Goal: Task Accomplishment & Management: Complete application form

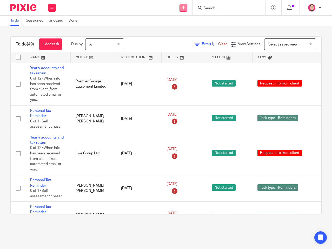
drag, startPoint x: 183, startPoint y: 9, endPoint x: 184, endPoint y: 12, distance: 3.9
click at [183, 9] on icon at bounding box center [183, 7] width 3 height 3
click at [101, 14] on div "Send new email Create task Add client Request signature Get Support Contact via…" at bounding box center [196, 7] width 271 height 15
click at [225, 11] on form at bounding box center [230, 7] width 55 height 7
click at [216, 2] on div at bounding box center [229, 7] width 73 height 15
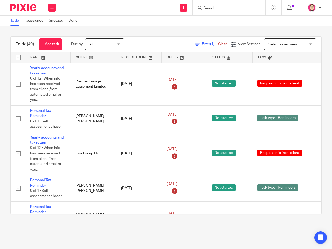
click at [217, 5] on form at bounding box center [230, 7] width 55 height 7
click at [217, 7] on form at bounding box center [230, 7] width 55 height 7
click at [217, 8] on input "Search" at bounding box center [226, 8] width 47 height 5
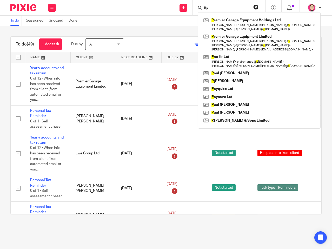
type input "#"
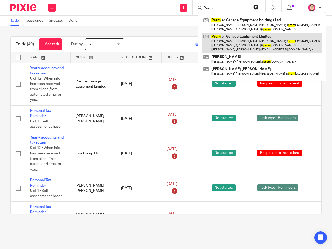
type input "Prem"
click at [231, 42] on link at bounding box center [262, 43] width 120 height 21
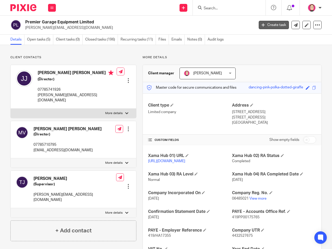
click at [273, 23] on link "Create task" at bounding box center [274, 25] width 30 height 8
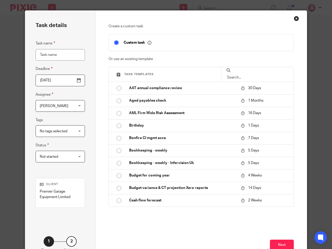
click at [60, 54] on input "Task name" at bounding box center [60, 55] width 49 height 12
click at [57, 56] on input "Task name" at bounding box center [60, 55] width 49 height 12
type input "Outstanding Transacation Email"
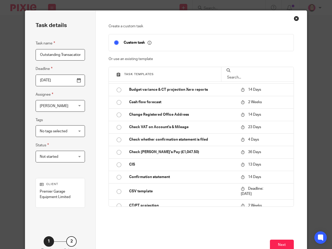
scroll to position [0, 0]
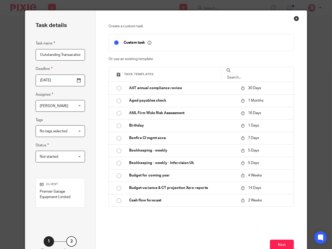
click at [69, 79] on input "2025-08-21" at bounding box center [60, 81] width 49 height 12
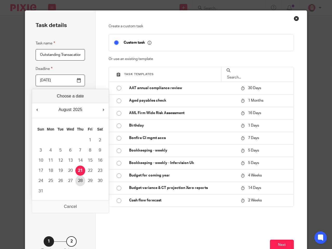
type input "2025-08-28"
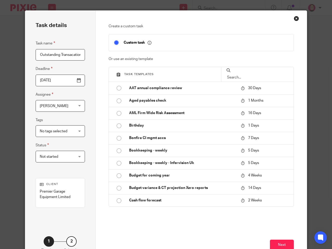
click at [75, 107] on div "Bradley Webb Bradley Webb" at bounding box center [60, 106] width 49 height 12
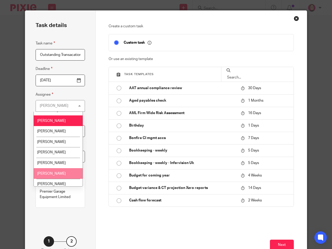
scroll to position [10, 0]
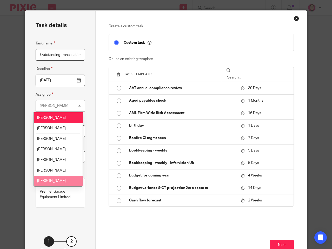
click at [61, 178] on li "[PERSON_NAME]" at bounding box center [58, 181] width 49 height 11
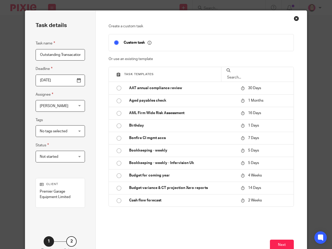
click at [64, 130] on span "No tags selected" at bounding box center [54, 131] width 28 height 4
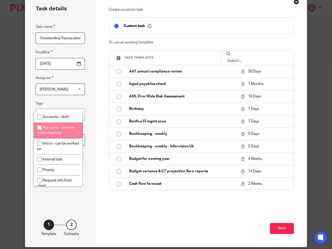
scroll to position [25, 0]
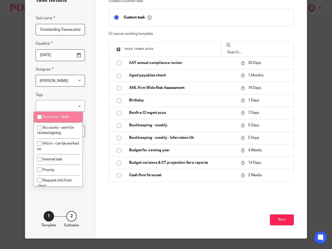
click at [87, 99] on div "Task details Task name Outstanding Transacation Email Deadline 2025-08-28 Assig…" at bounding box center [60, 111] width 70 height 253
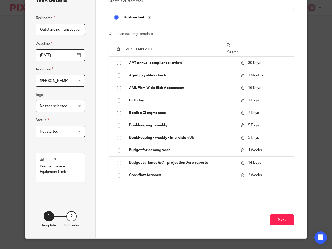
click at [62, 135] on span "Not started" at bounding box center [58, 131] width 36 height 11
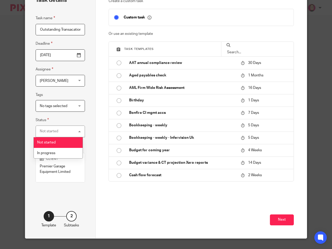
click at [67, 122] on fieldset "Status Not started Not started Not started In progress 1" at bounding box center [60, 127] width 49 height 20
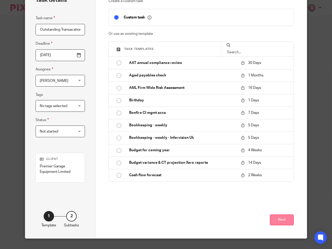
click at [275, 222] on button "Next" at bounding box center [282, 220] width 24 height 11
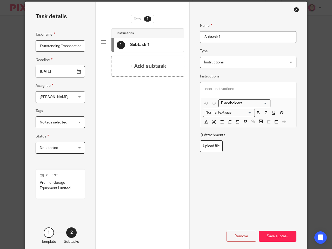
scroll to position [0, 0]
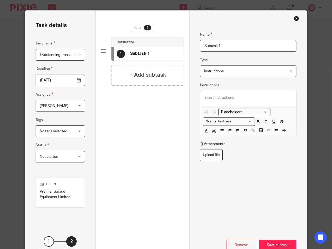
click at [219, 45] on input "Subtask 1" at bounding box center [248, 46] width 96 height 12
drag, startPoint x: 237, startPoint y: 40, endPoint x: 235, endPoint y: 42, distance: 3.5
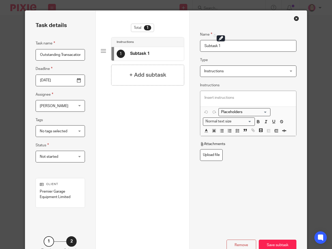
click at [237, 40] on fieldset "Name Subtask 1" at bounding box center [248, 38] width 96 height 28
click at [233, 45] on input "Subtask 1" at bounding box center [248, 46] width 96 height 12
click at [247, 69] on span "Instructions" at bounding box center [241, 71] width 74 height 11
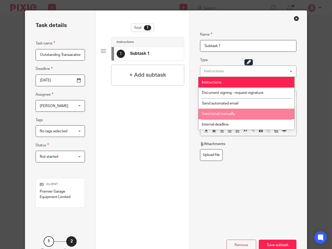
click at [242, 115] on li "Send email manually" at bounding box center [247, 114] width 96 height 11
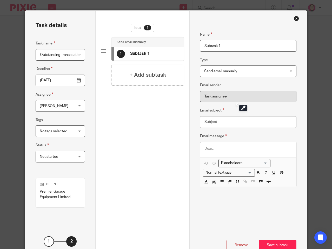
click at [243, 46] on input "Subtask 1" at bounding box center [248, 46] width 96 height 12
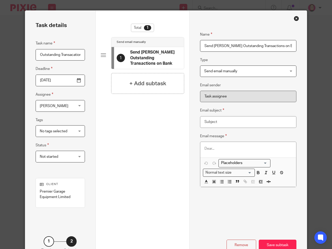
type input "Send Jonathan Outstanding Transactions on Bank"
click at [238, 122] on input "Email subject" at bounding box center [248, 122] width 96 height 12
type input "Outstanding Transactions"
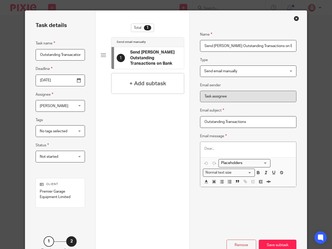
click at [239, 152] on div at bounding box center [248, 150] width 96 height 16
click at [236, 142] on div "To enrich screen reader interactions, please activate Accessibility in Grammarl…" at bounding box center [248, 150] width 96 height 16
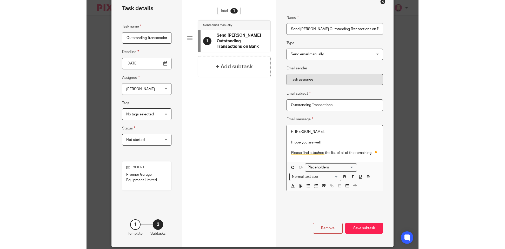
scroll to position [25, 0]
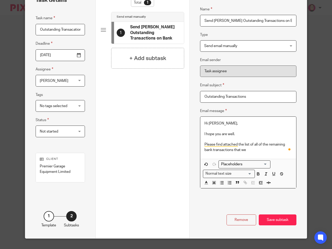
click at [257, 151] on p "Please find attached the list of all of the remaining bank transactions that we" at bounding box center [249, 147] width 88 height 11
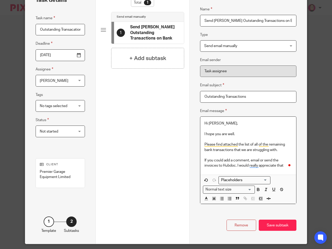
click at [283, 167] on p "If you could add a comment, email or send the invoices to Hubdoc. I would reall…" at bounding box center [249, 163] width 88 height 11
click at [249, 161] on p "If you could add a comment, email or send the invoices to Hubdoc. I would reall…" at bounding box center [249, 163] width 88 height 11
click at [236, 164] on p "If you could add a comment/ email or send the invoices to Hubdoc. I would reall…" at bounding box center [249, 163] width 88 height 11
drag, startPoint x: 236, startPoint y: 164, endPoint x: 267, endPoint y: 165, distance: 30.9
click at [267, 165] on p "If you could add a comment/ email or send the invoices to Hubdoc. I would reall…" at bounding box center [249, 163] width 88 height 11
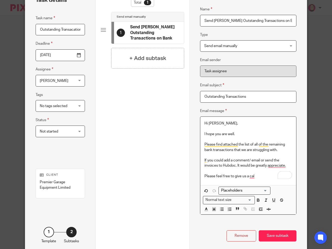
click at [231, 177] on p "Please feel free to give us a cal" at bounding box center [249, 176] width 88 height 5
click at [214, 124] on p "Hi Jonathan," at bounding box center [249, 123] width 88 height 5
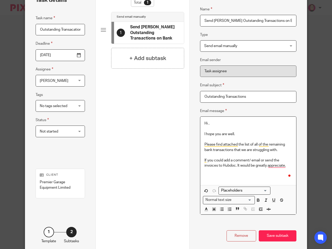
click at [255, 192] on input "Search for option" at bounding box center [243, 190] width 48 height 5
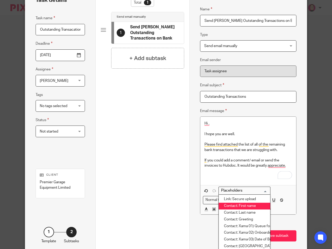
click at [255, 208] on li "Contact: First name" at bounding box center [244, 206] width 51 height 7
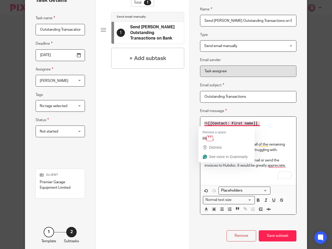
click at [285, 132] on p "I hope you are well." at bounding box center [249, 134] width 88 height 5
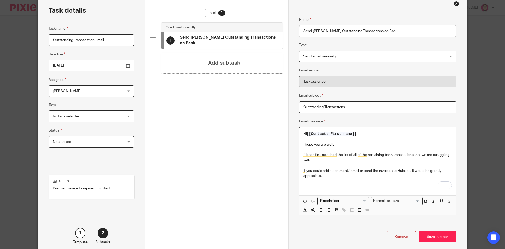
click at [332, 176] on p "If you could add a comment/ email or send the invoices to Hubdoc. It would be g…" at bounding box center [378, 173] width 149 height 11
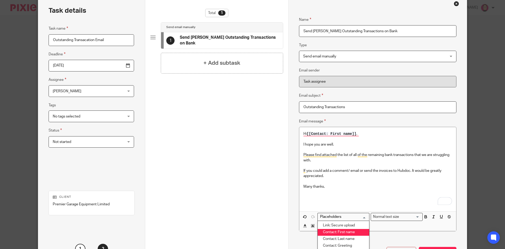
click at [332, 218] on input "Search for option" at bounding box center [343, 216] width 48 height 5
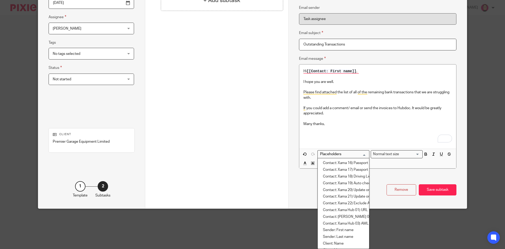
scroll to position [153, 0]
click at [332, 205] on li "Sender: First name" at bounding box center [343, 204] width 51 height 7
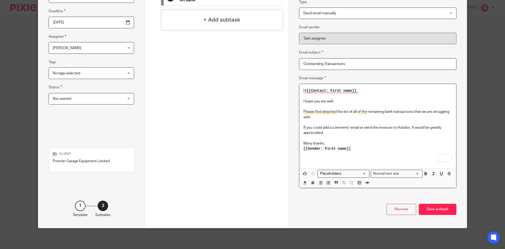
scroll to position [68, 0]
click at [332, 175] on input "Search for option" at bounding box center [343, 173] width 48 height 5
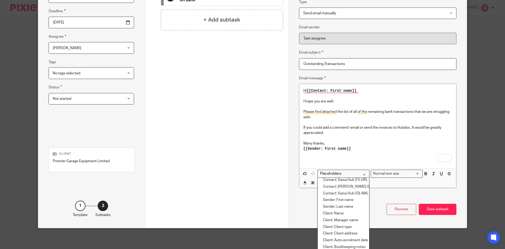
scroll to position [182, 0]
click at [332, 202] on li "Sender: Last name" at bounding box center [343, 201] width 51 height 7
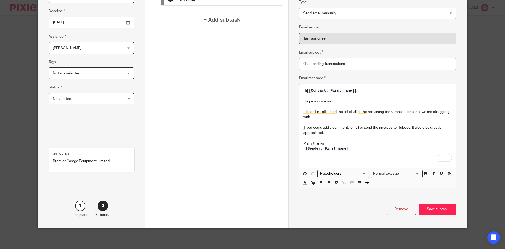
click at [332, 145] on p "Many thanks," at bounding box center [378, 143] width 149 height 5
click at [332, 173] on div "Loading..." at bounding box center [368, 173] width 2 height 7
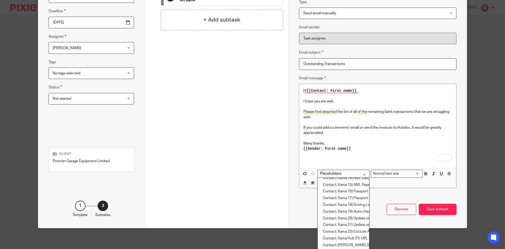
scroll to position [115, 0]
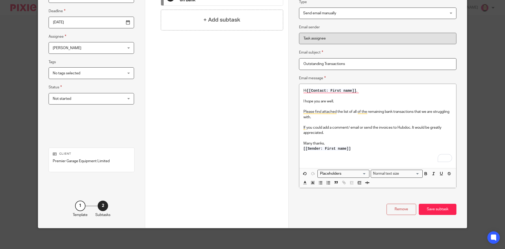
click at [332, 176] on input "Search for option" at bounding box center [343, 173] width 48 height 5
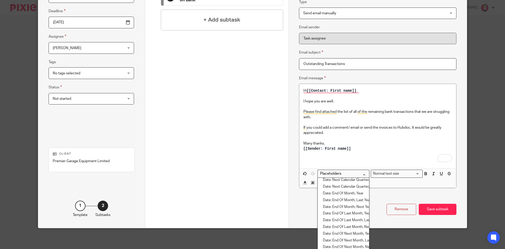
scroll to position [734, 0]
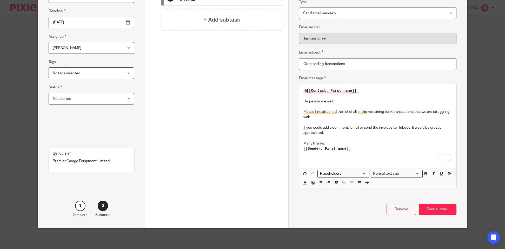
click at [332, 191] on div "Name Send Jonathan Outstanding Transactions on Bank Type Send email manually Se…" at bounding box center [378, 85] width 158 height 238
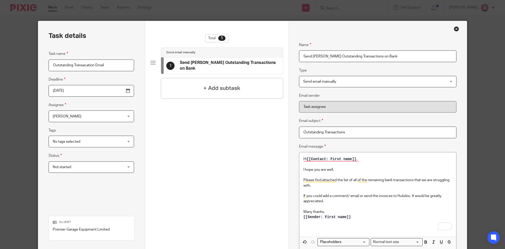
click at [321, 57] on input "Send Jonathan Outstanding Transactions on Bank" at bounding box center [378, 56] width 158 height 12
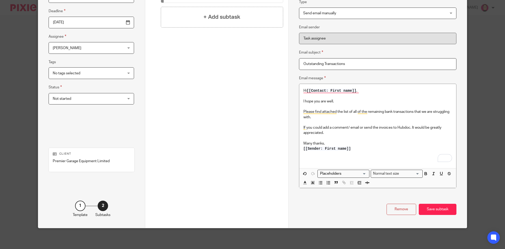
type input "Send Outstanding Transactions on Bank"
click at [332, 159] on p "To enrich screen reader interactions, please activate Accessibility in Grammarl…" at bounding box center [378, 159] width 149 height 5
click at [332, 208] on div "Save subtask" at bounding box center [438, 209] width 38 height 11
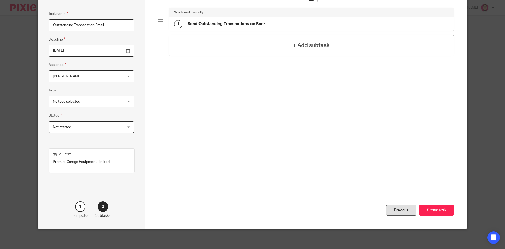
scroll to position [41, 0]
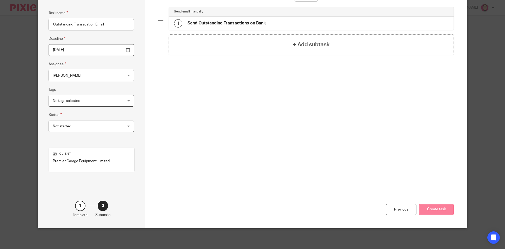
click at [332, 209] on button "Create task" at bounding box center [436, 209] width 35 height 11
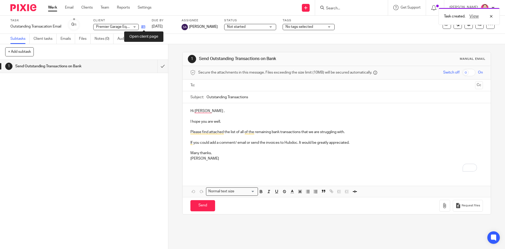
click at [144, 27] on icon at bounding box center [143, 27] width 4 height 4
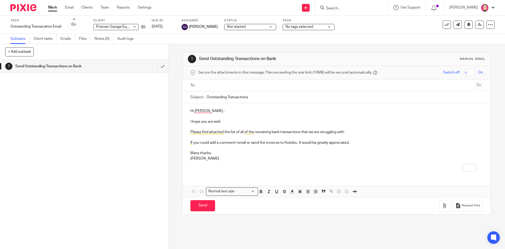
click at [21, 7] on img at bounding box center [23, 7] width 26 height 7
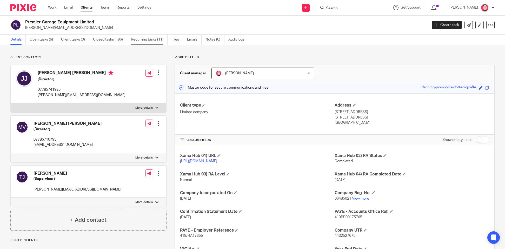
click at [133, 40] on link "Recurring tasks (11)" at bounding box center [149, 40] width 37 height 10
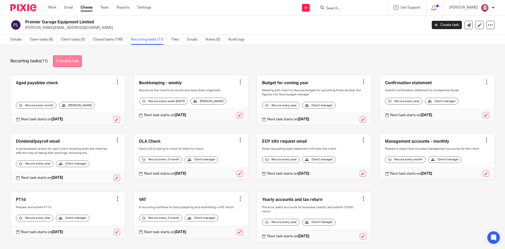
click at [76, 63] on link "Schedule task" at bounding box center [67, 61] width 29 height 12
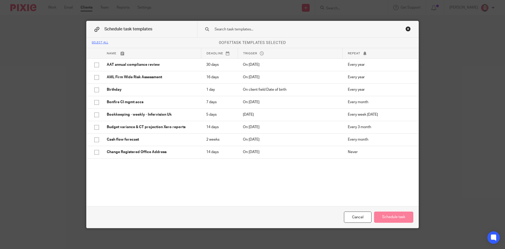
click at [245, 27] on input "text" at bounding box center [299, 30] width 171 height 6
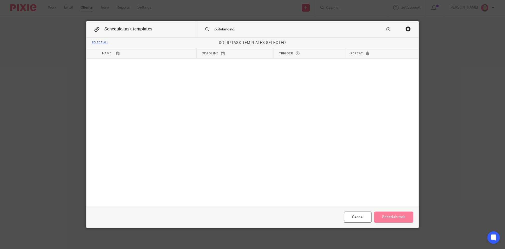
click at [234, 29] on input "outstanding" at bounding box center [299, 30] width 171 height 6
type input "transa"
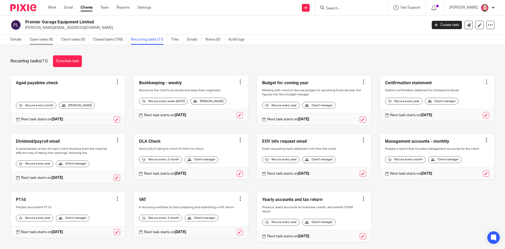
click at [42, 40] on link "Open tasks (6)" at bounding box center [44, 40] width 28 height 10
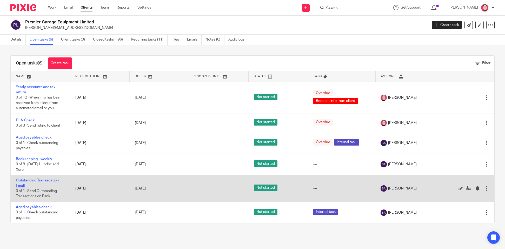
click at [48, 182] on link "Outstanding Transacation Email" at bounding box center [37, 183] width 43 height 9
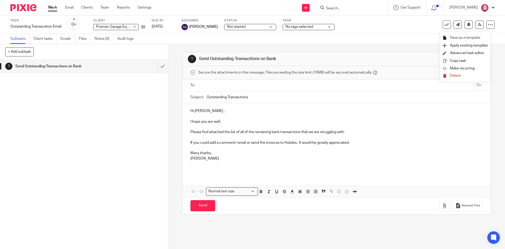
click at [478, 36] on span "Save as a template" at bounding box center [465, 38] width 30 height 4
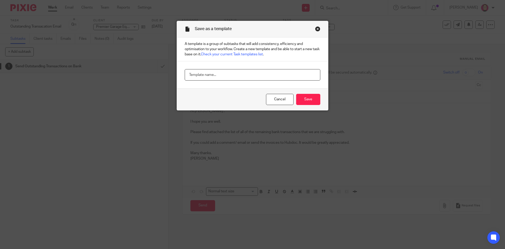
click at [241, 76] on input "text" at bounding box center [252, 75] width 135 height 12
type input "Outstanding Transactions Email"
click at [311, 99] on input "Save" at bounding box center [308, 99] width 24 height 11
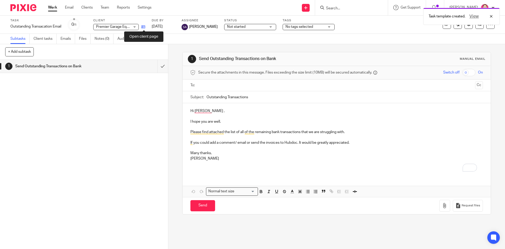
click at [145, 26] on icon at bounding box center [143, 27] width 4 height 4
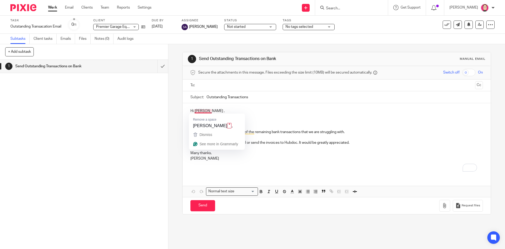
click at [273, 108] on div "Hi Jonathan , I hope you are well. Please find attached the list of all of the …" at bounding box center [337, 139] width 308 height 72
click at [226, 88] on input "text" at bounding box center [336, 85] width 273 height 6
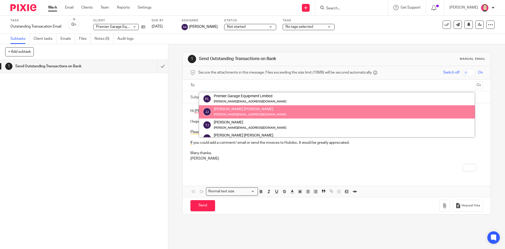
click at [91, 115] on div "1 Send Outstanding Transactions on Bank" at bounding box center [84, 154] width 168 height 189
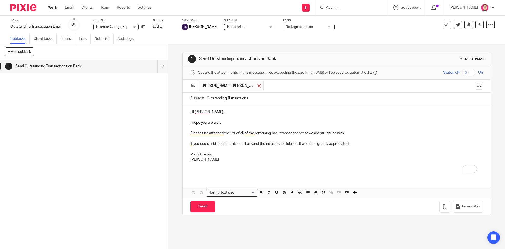
click at [258, 86] on span at bounding box center [259, 85] width 3 height 3
click at [196, 159] on p "Bradley" at bounding box center [337, 158] width 293 height 5
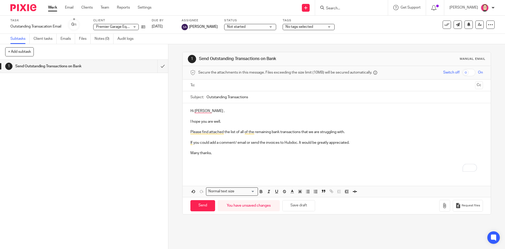
click at [196, 157] on p "To enrich screen reader interactions, please activate Accessibility in Grammarl…" at bounding box center [337, 158] width 293 height 5
click at [199, 159] on p "To enrich screen reader interactions, please activate Accessibility in Grammarl…" at bounding box center [337, 158] width 293 height 5
click at [324, 146] on p "To enrich screen reader interactions, please activate Accessibility in Grammarl…" at bounding box center [337, 147] width 293 height 5
click at [150, 156] on div "1 Send Outstanding Transactions on Bank" at bounding box center [84, 154] width 168 height 189
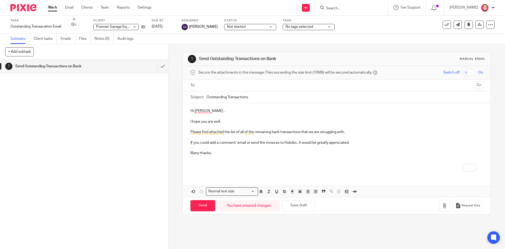
click at [239, 159] on p "To enrich screen reader interactions, please activate Accessibility in Grammarl…" at bounding box center [337, 158] width 293 height 5
drag, startPoint x: 100, startPoint y: 129, endPoint x: 100, endPoint y: 42, distance: 87.4
click at [100, 129] on div "1 Send Outstanding Transactions on Bank" at bounding box center [84, 154] width 168 height 189
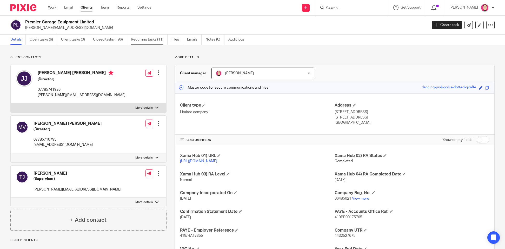
click at [146, 41] on link "Recurring tasks (11)" at bounding box center [149, 40] width 37 height 10
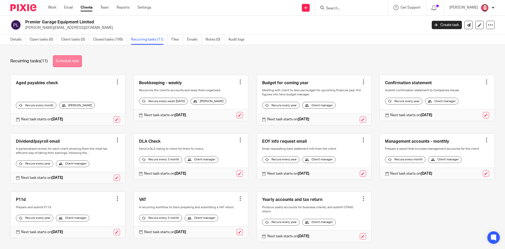
click at [81, 61] on link "Schedule task" at bounding box center [67, 61] width 29 height 12
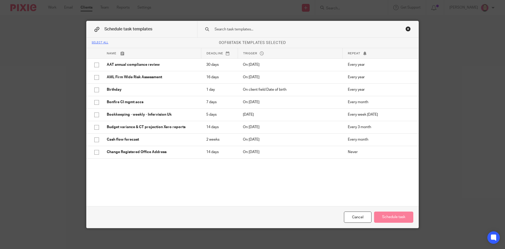
click at [228, 32] on input "text" at bounding box center [299, 30] width 171 height 6
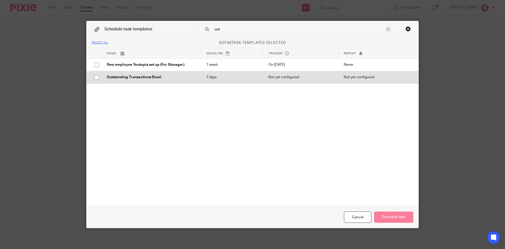
type input "out"
click at [94, 78] on input "checkbox" at bounding box center [97, 78] width 10 height 10
checkbox input "true"
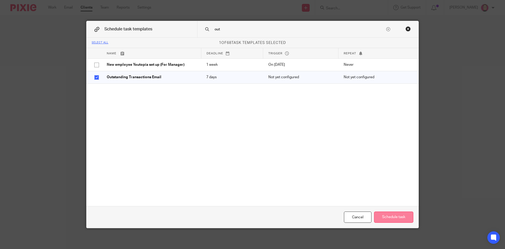
click at [392, 217] on button "Schedule task" at bounding box center [393, 217] width 39 height 11
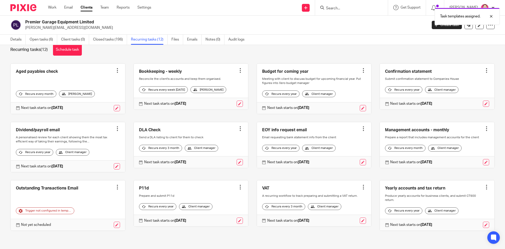
scroll to position [24, 0]
click at [53, 208] on link at bounding box center [45, 211] width 58 height 6
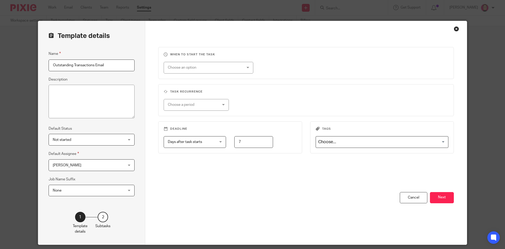
click at [197, 69] on div "Choose an option" at bounding box center [202, 67] width 68 height 11
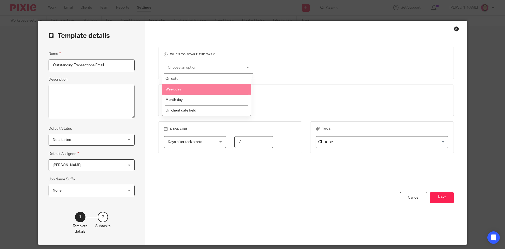
click at [214, 89] on li "Week day" at bounding box center [206, 89] width 89 height 11
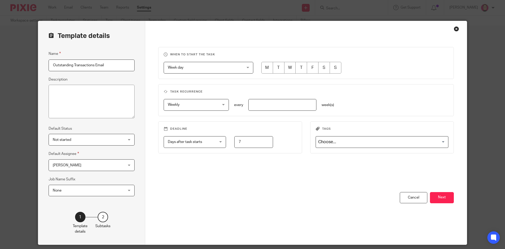
click at [300, 68] on input "radio" at bounding box center [302, 68] width 12 height 12
radio input "true"
click at [280, 103] on input "number" at bounding box center [283, 105] width 68 height 12
click at [376, 96] on fieldset "Task recurrence Weekly Weekly No repeat Weekly Monthly Yearly weekly every week…" at bounding box center [306, 100] width 296 height 32
click at [203, 106] on span "Weekly" at bounding box center [192, 104] width 49 height 11
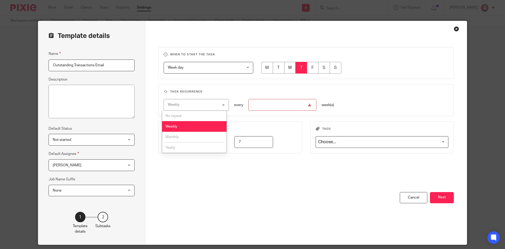
click at [195, 127] on li "Weekly" at bounding box center [194, 126] width 65 height 11
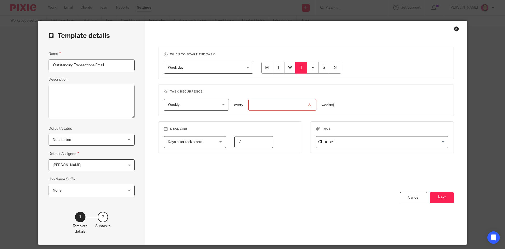
click at [280, 107] on input "number" at bounding box center [283, 105] width 68 height 12
type input "1"
click at [210, 143] on span "Days after task starts" at bounding box center [191, 142] width 46 height 11
drag, startPoint x: 254, startPoint y: 141, endPoint x: 230, endPoint y: 141, distance: 23.7
click at [230, 141] on div "7" at bounding box center [249, 142] width 47 height 12
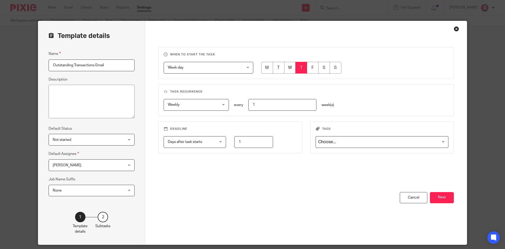
type input "1"
click at [241, 174] on div "When to start the task Week day Week day Disable On date Week day Month day On …" at bounding box center [306, 119] width 296 height 145
click at [352, 145] on input "Search for option" at bounding box center [381, 142] width 129 height 9
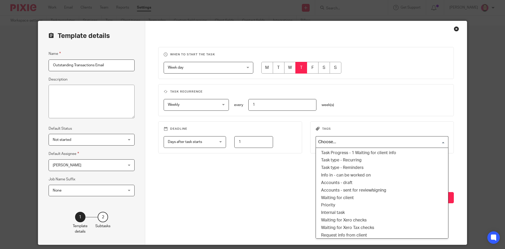
click at [396, 122] on fieldset "Tags Loading... Task Progress - 1 Waiting for client info Task type - Recurring…" at bounding box center [382, 137] width 144 height 32
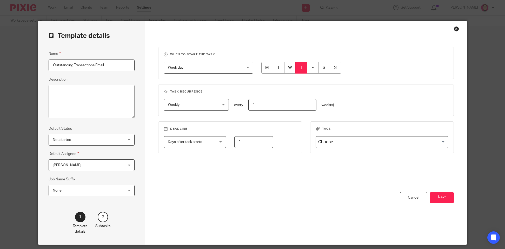
click at [114, 137] on span "Not started" at bounding box center [86, 139] width 66 height 11
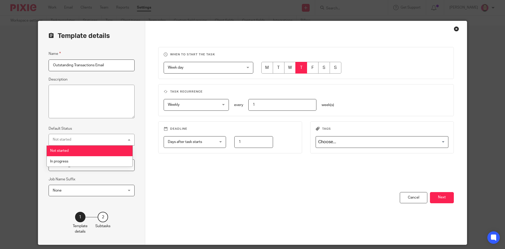
click at [114, 137] on div "Not started Not started" at bounding box center [92, 140] width 86 height 12
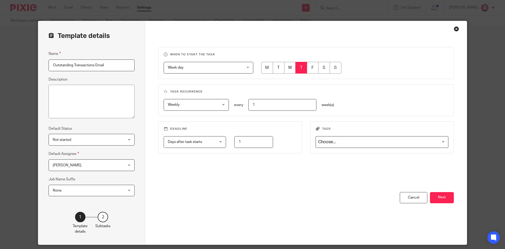
click at [111, 187] on span "None" at bounding box center [86, 190] width 66 height 11
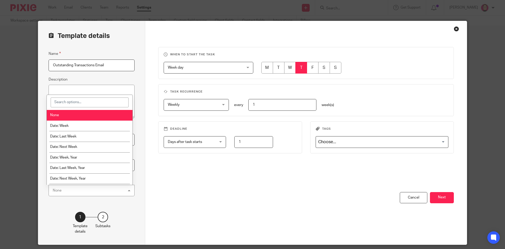
click at [111, 187] on div "None None" at bounding box center [92, 191] width 86 height 12
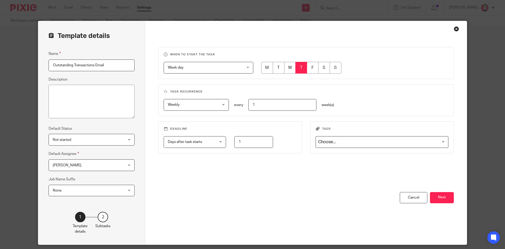
click at [251, 190] on div "When to start the task Week day Week day Disable On date Week day Month day On …" at bounding box center [306, 119] width 296 height 145
click at [287, 68] on input "radio" at bounding box center [290, 68] width 12 height 12
radio input "true"
click at [442, 195] on button "Next" at bounding box center [442, 197] width 24 height 11
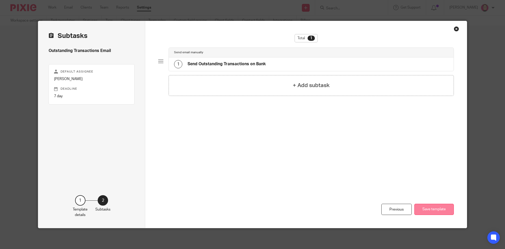
click at [435, 211] on button "Save template" at bounding box center [435, 209] width 40 height 11
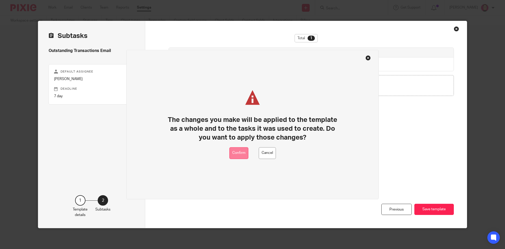
click at [236, 155] on button "Confirm" at bounding box center [239, 153] width 19 height 12
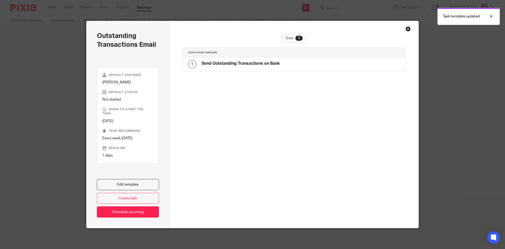
click at [446, 65] on div "Outstanding Transactions Email Default assignee Susie Adderson Default status N…" at bounding box center [252, 124] width 505 height 249
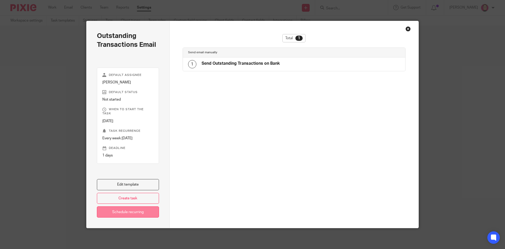
click at [139, 215] on link "Schedule recurring" at bounding box center [128, 211] width 62 height 11
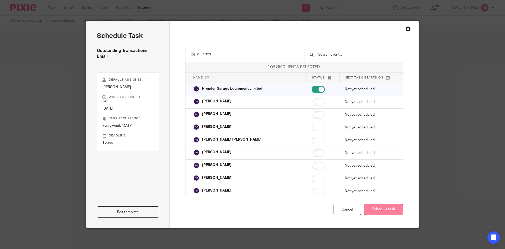
click at [390, 208] on button "Schedule task" at bounding box center [383, 209] width 39 height 11
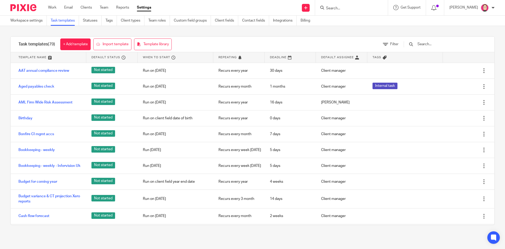
drag, startPoint x: 366, startPoint y: 10, endPoint x: 348, endPoint y: 9, distance: 17.8
click at [366, 10] on div "Task scheduled." at bounding box center [377, 15] width 248 height 20
click at [348, 9] on div "Task scheduled." at bounding box center [377, 15] width 248 height 20
click at [348, 6] on input "Search" at bounding box center [349, 8] width 47 height 5
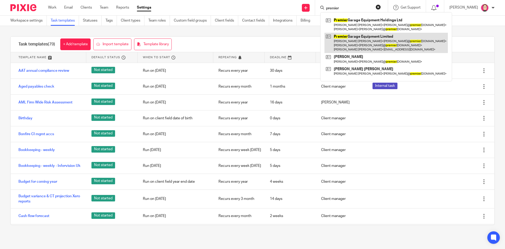
type input "premier"
click at [362, 38] on link at bounding box center [387, 43] width 124 height 21
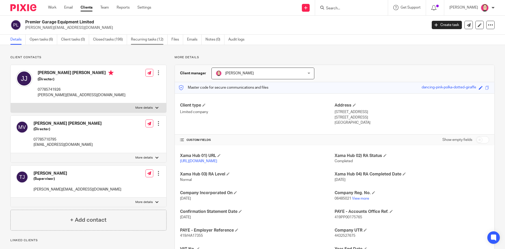
click at [161, 43] on link "Recurring tasks (12)" at bounding box center [149, 40] width 37 height 10
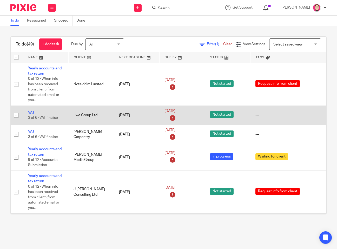
scroll to position [572, 63]
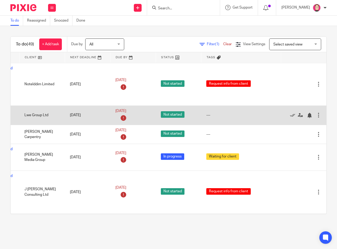
drag, startPoint x: 96, startPoint y: 116, endPoint x: 250, endPoint y: 116, distance: 154.5
click at [290, 114] on icon at bounding box center [292, 115] width 5 height 5
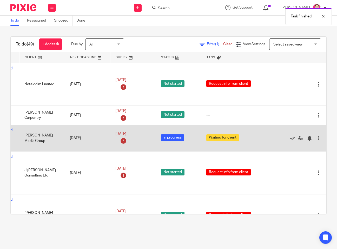
scroll to position [572, 0]
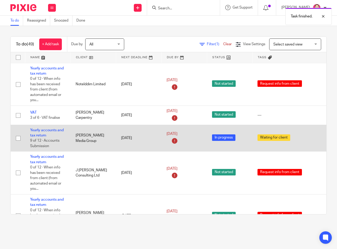
drag, startPoint x: 129, startPoint y: 127, endPoint x: 65, endPoint y: 125, distance: 64.3
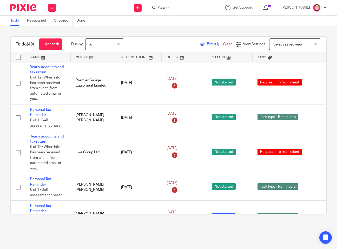
scroll to position [0, 0]
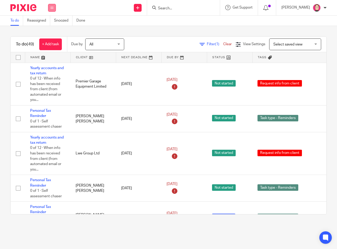
click at [49, 8] on button at bounding box center [52, 8] width 8 height 8
click at [50, 47] on link "Team" at bounding box center [49, 47] width 9 height 4
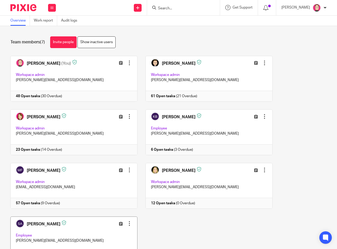
click at [66, 231] on link at bounding box center [69, 240] width 135 height 46
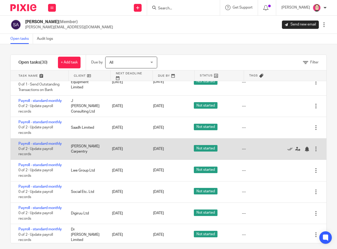
scroll to position [471, 0]
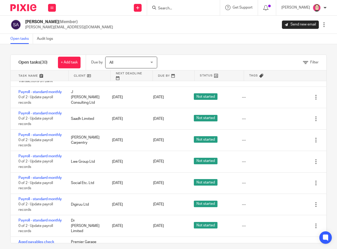
click at [173, 10] on input "Search" at bounding box center [181, 8] width 47 height 5
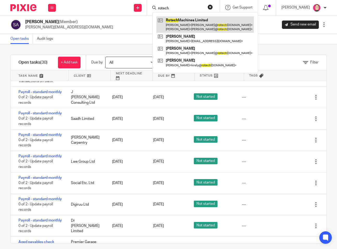
type input "rotech"
click at [185, 24] on link at bounding box center [206, 24] width 98 height 16
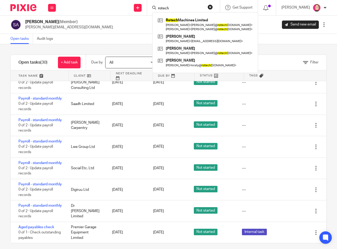
scroll to position [497, 0]
click at [137, 36] on div "Open tasks Audit logs" at bounding box center [168, 39] width 337 height 10
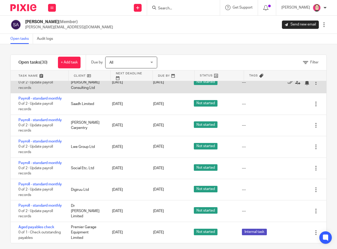
scroll to position [523, 0]
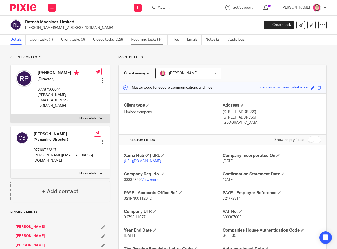
click at [148, 39] on link "Recurring tasks (14)" at bounding box center [149, 40] width 37 height 10
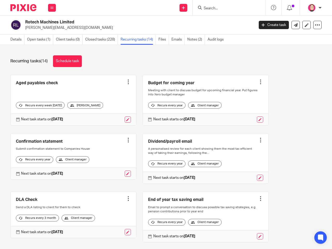
click at [246, 9] on input "Search" at bounding box center [226, 8] width 47 height 5
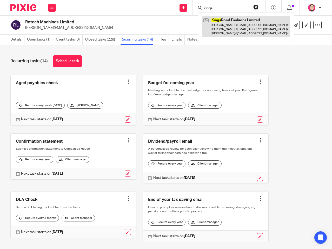
type input "kings"
click at [229, 27] on link at bounding box center [246, 26] width 88 height 21
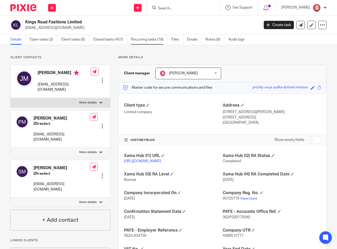
click at [141, 38] on link "Recurring tasks (16)" at bounding box center [149, 40] width 37 height 10
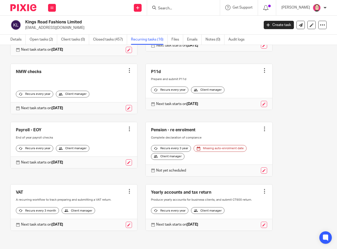
scroll to position [324, 0]
click at [191, 8] on input "Search" at bounding box center [181, 8] width 47 height 5
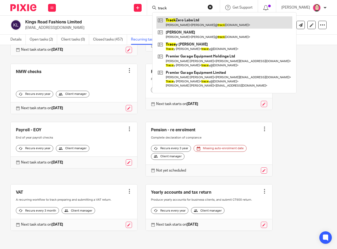
type input "track"
click at [192, 23] on link at bounding box center [225, 22] width 136 height 12
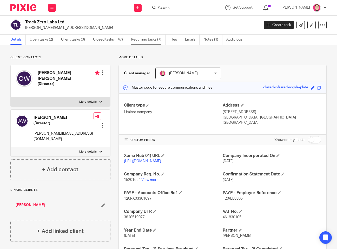
click at [135, 38] on link "Recurring tasks (7)" at bounding box center [148, 40] width 35 height 10
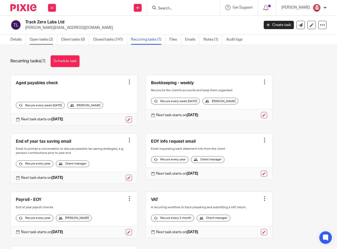
click at [53, 39] on link "Open tasks (2)" at bounding box center [44, 40] width 28 height 10
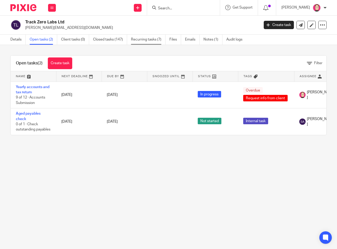
click at [146, 41] on link "Recurring tasks (7)" at bounding box center [148, 40] width 35 height 10
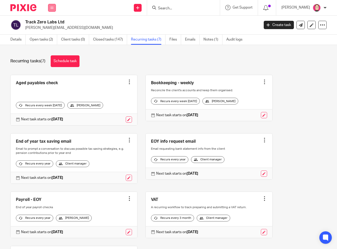
click at [50, 7] on button at bounding box center [52, 8] width 8 height 8
click at [139, 9] on icon at bounding box center [137, 7] width 3 height 3
click at [205, 58] on div "Recurring tasks (7) Schedule task" at bounding box center [168, 61] width 316 height 12
click at [284, 55] on div "Recurring tasks (7) Schedule task Aged payables check Create task Clone templat…" at bounding box center [168, 147] width 337 height 204
click at [324, 10] on div "[PERSON_NAME]" at bounding box center [304, 8] width 45 height 8
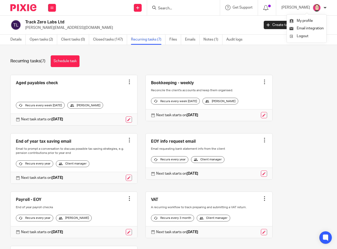
click at [324, 8] on div at bounding box center [325, 7] width 3 height 3
click at [52, 9] on button at bounding box center [52, 8] width 8 height 8
click at [116, 63] on div "Recurring tasks (7) Schedule task" at bounding box center [168, 61] width 316 height 12
click at [260, 77] on link at bounding box center [209, 98] width 127 height 46
click at [262, 82] on div at bounding box center [264, 81] width 5 height 5
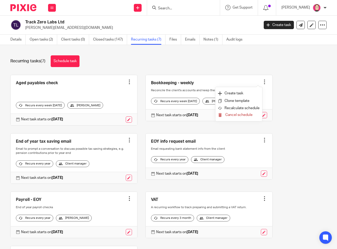
click at [298, 112] on div "Aged payables check Create task Clone template Recalculate schedule Cancel sche…" at bounding box center [164, 187] width 325 height 225
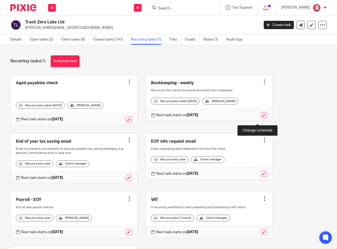
click at [261, 118] on link at bounding box center [264, 115] width 6 height 6
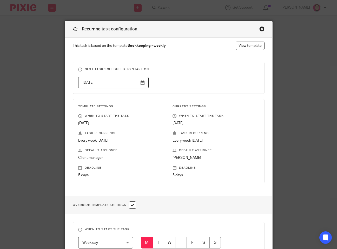
click at [261, 29] on div "Close this dialog window" at bounding box center [262, 28] width 5 height 5
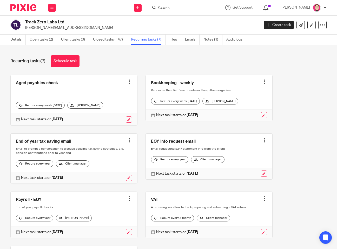
click at [137, 46] on div "Recurring tasks (7) Schedule task Aged payables check Create task Clone templat…" at bounding box center [168, 147] width 337 height 204
click at [51, 9] on icon at bounding box center [51, 7] width 3 height 3
click at [52, 24] on link "Work" at bounding box center [49, 24] width 8 height 4
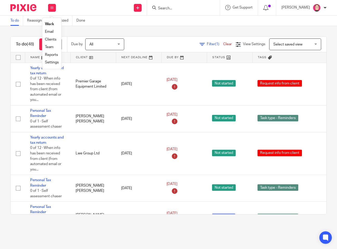
click at [28, 29] on div "To do (48) + Add task Due by All All Today Tomorrow This week Next week This mo…" at bounding box center [168, 125] width 337 height 199
click at [204, 10] on input "Search" at bounding box center [181, 8] width 47 height 5
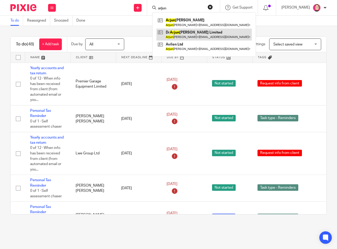
type input "arjun"
click at [183, 33] on link at bounding box center [204, 35] width 95 height 12
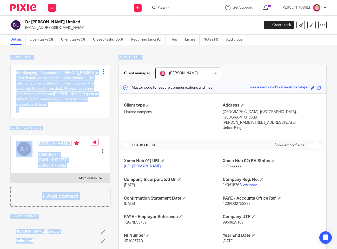
drag, startPoint x: 147, startPoint y: 58, endPoint x: 0, endPoint y: 55, distance: 146.9
click at [0, 55] on div "Pinned note Bookkeeping - 1 account for [PERSON_NAME] this is his dental work n…" at bounding box center [168, 172] width 337 height 255
click at [66, 55] on div "Pinned note Bookkeeping - 1 account for [PERSON_NAME] this is his dental work n…" at bounding box center [168, 172] width 337 height 255
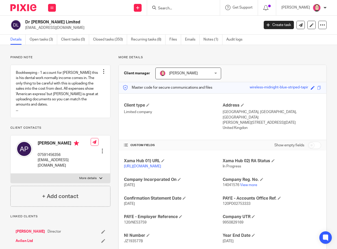
click at [66, 55] on div "Pinned note Bookkeeping - 1 account for [PERSON_NAME] this is his dental work n…" at bounding box center [168, 172] width 337 height 255
click at [97, 57] on p "Pinned note" at bounding box center [60, 57] width 100 height 4
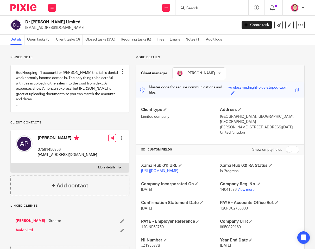
click at [306, 135] on div "Pinned note Bookkeeping - 1 account for Arjun Patel this is his dental work nor…" at bounding box center [157, 177] width 315 height 265
click at [145, 55] on div "Pinned note Bookkeeping - 1 account for Arjun Patel this is his dental work nor…" at bounding box center [157, 177] width 315 height 265
click at [186, 58] on p "More details" at bounding box center [219, 57] width 169 height 4
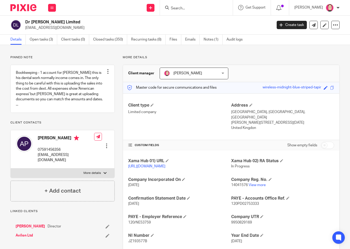
click at [217, 8] on input "Search" at bounding box center [193, 8] width 47 height 5
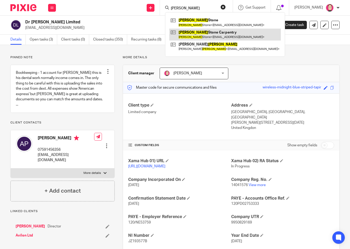
type input "ross"
click at [210, 38] on link at bounding box center [225, 35] width 112 height 12
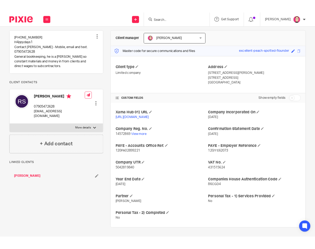
scroll to position [51, 0]
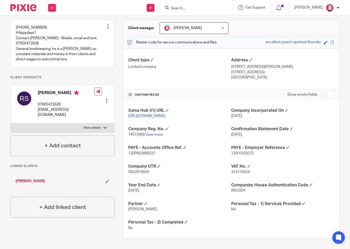
click at [145, 153] on span "120PA02899221" at bounding box center [141, 154] width 27 height 4
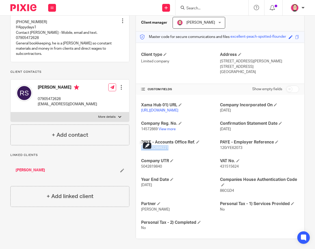
click at [169, 151] on p "120PA02899221" at bounding box center [180, 147] width 79 height 5
click at [160, 150] on span "120PA02899221" at bounding box center [154, 148] width 27 height 4
click at [182, 184] on div "Xama Hub 01) URL [URL][DOMAIN_NAME] Company Incorporated On [DATE] Company Reg.…" at bounding box center [220, 167] width 168 height 144
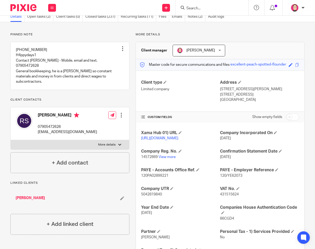
scroll to position [0, 0]
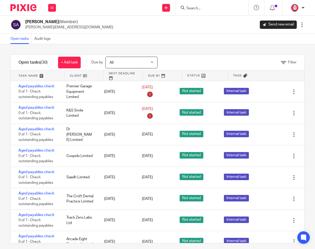
scroll to position [529, 0]
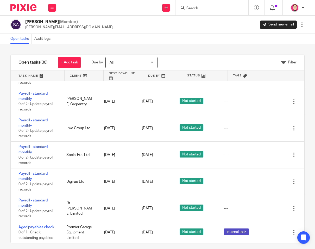
click at [29, 8] on img at bounding box center [23, 7] width 26 height 7
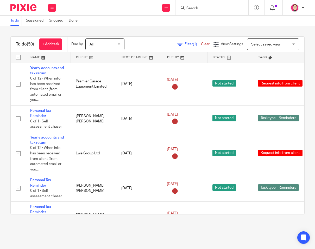
click at [164, 23] on div "To do Reassigned Snoozed Done" at bounding box center [157, 21] width 315 height 10
click at [197, 7] on input "Search" at bounding box center [209, 8] width 47 height 5
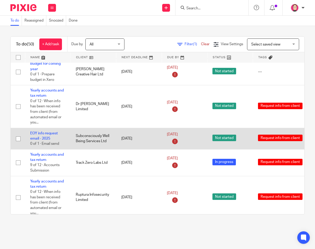
scroll to position [364, 0]
